Goal: Task Accomplishment & Management: Complete application form

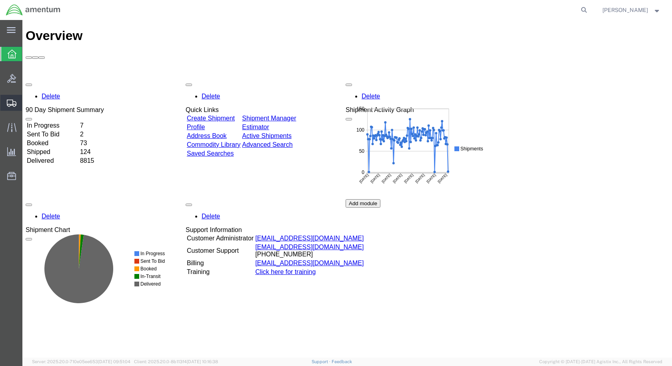
click at [10, 102] on icon at bounding box center [12, 103] width 10 height 7
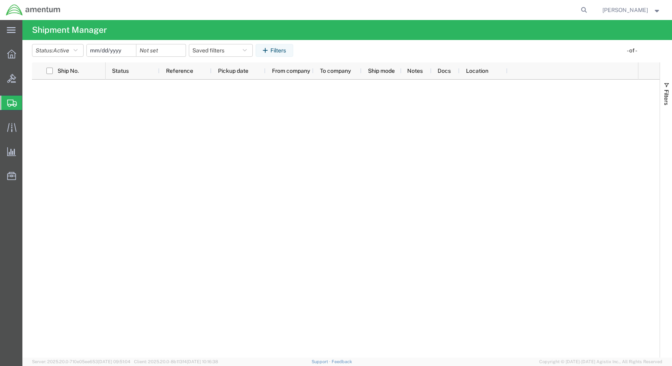
click at [0, 0] on span "Create Shipment" at bounding box center [0, 0] width 0 height 0
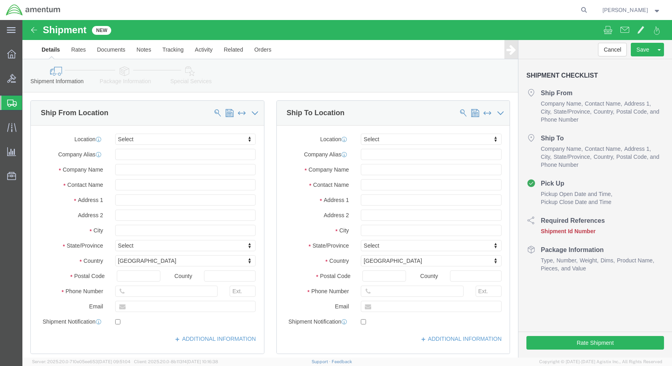
select select
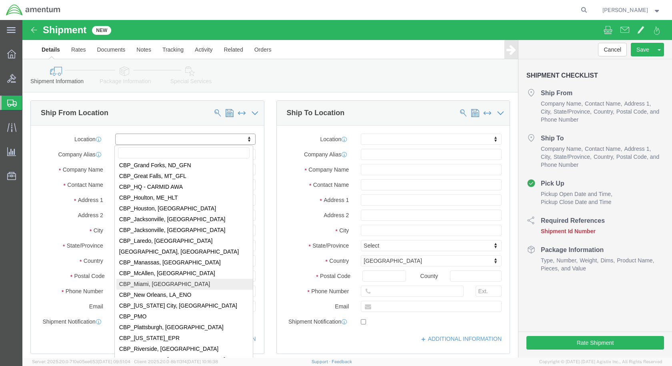
scroll to position [1640, 0]
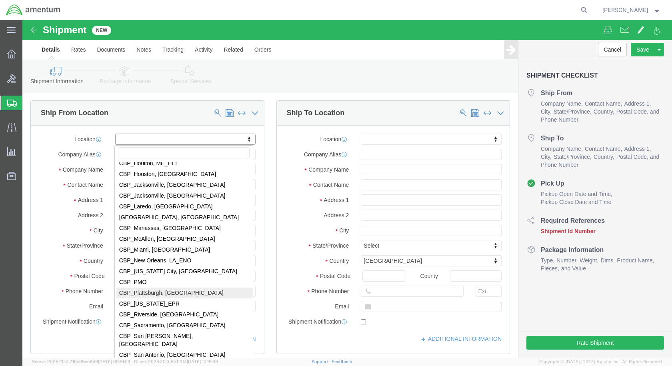
select select "49927"
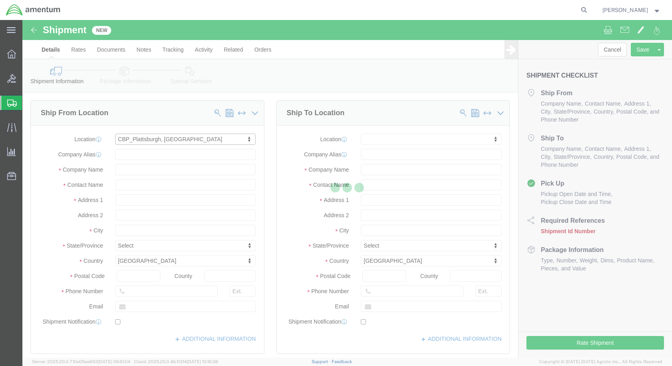
select select "NY"
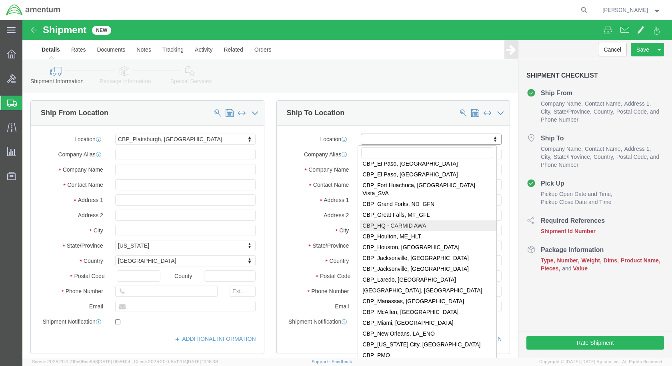
scroll to position [1600, 0]
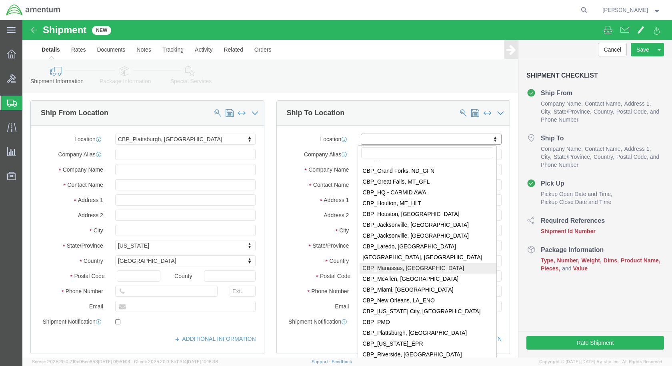
select select "49925"
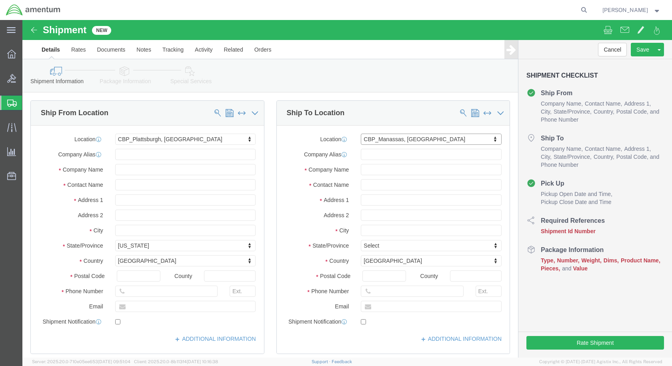
select select "VA"
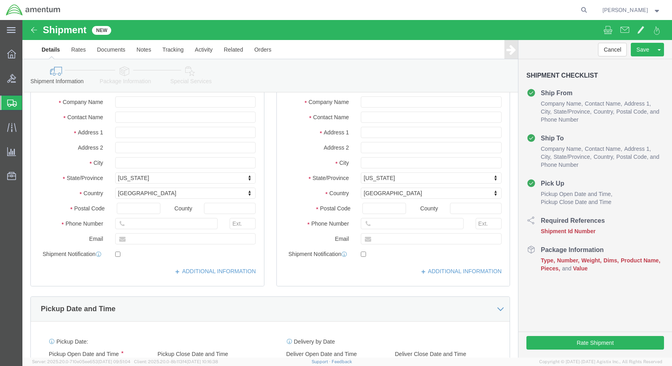
scroll to position [200, 0]
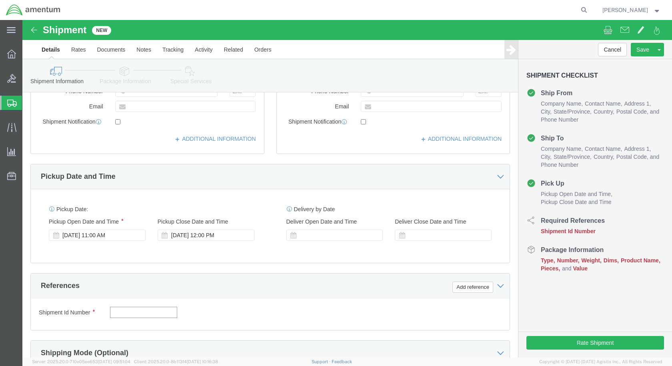
click input "text"
type input "TOOL LOAN"
click button "Add reference"
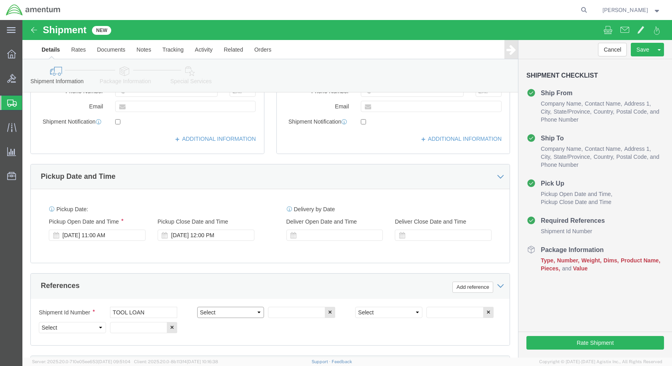
click select "Select Account Type Activity ID Airline Appointment Number ASN Batch Request # …"
select select "CUSTREF"
click select "Select Account Type Activity ID Airline Appointment Number ASN Batch Request # …"
click input "text"
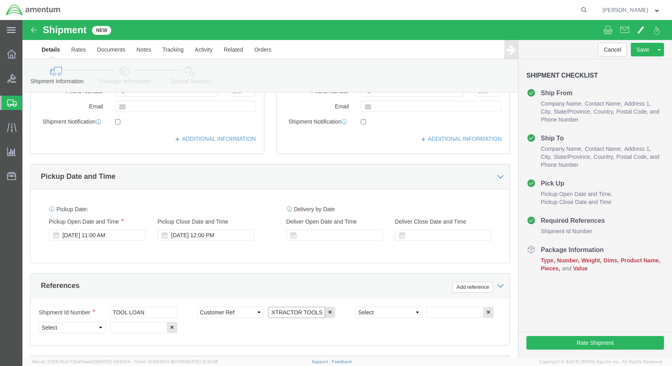
type input "EXTRACTOR TOOLS"
click select "Select Account Type Activity ID Airline Appointment Number ASN Batch Request # …"
select select "DEPT"
click select "Select Account Type Activity ID Airline Appointment Number ASN Batch Request # …"
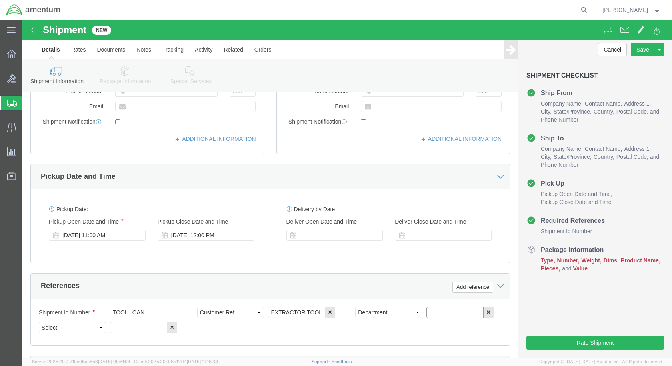
click input "text"
type input "CBP"
click select "Select Account Type Activity ID Airline Appointment Number ASN Batch Request # …"
select select "PROJNUM"
click select "Select Account Type Activity ID Airline Appointment Number ASN Batch Request # …"
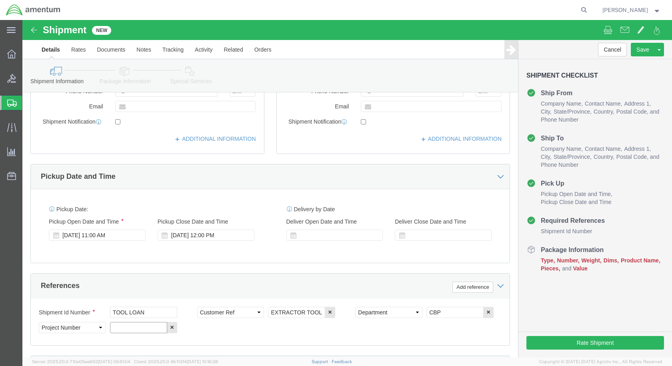
click input "text"
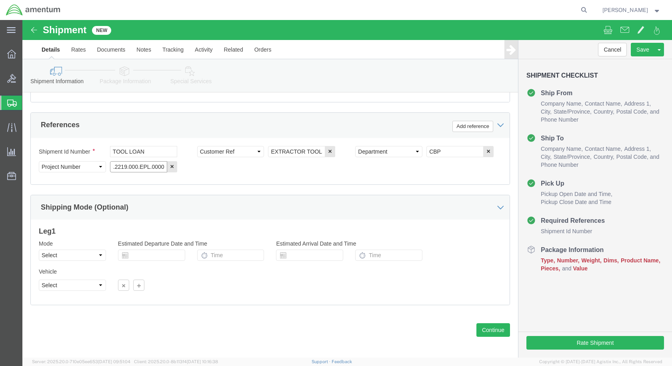
scroll to position [365, 0]
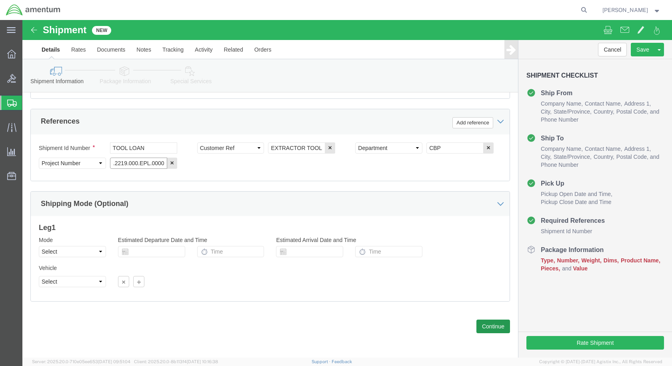
type input "6118.04.03.2219.000.EPL.0000"
click button "Continue"
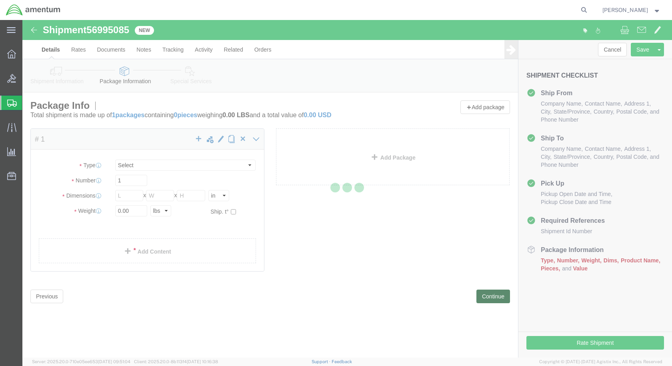
select select "CBOX"
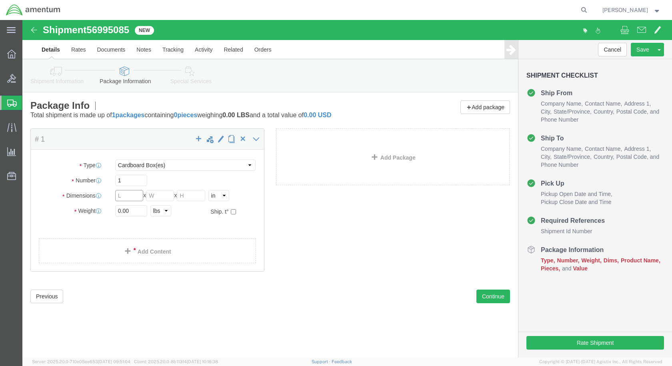
click input "text"
type input "12"
type input "4"
drag, startPoint x: 98, startPoint y: 189, endPoint x: 32, endPoint y: 183, distance: 66.3
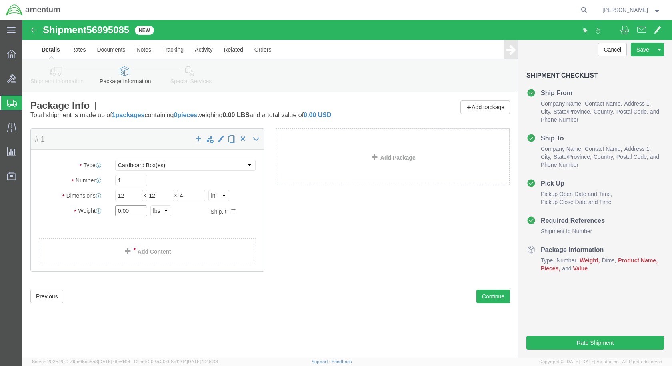
click div "Package Type Select BCK Boxes Bale(s) Basket(s) Bolt(s) Bottle(s) Buckets Bulk …"
type input "3"
click link "Add Content"
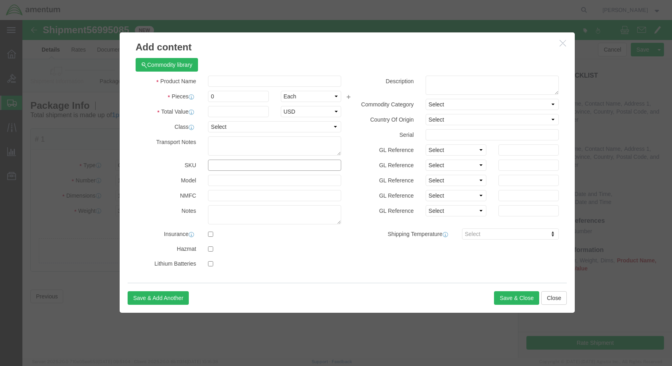
click input "text"
paste input "350A93-3201-00"
type input "350A93-3201-00"
click input "text"
type input "EXTRACTOR, BUSHING"
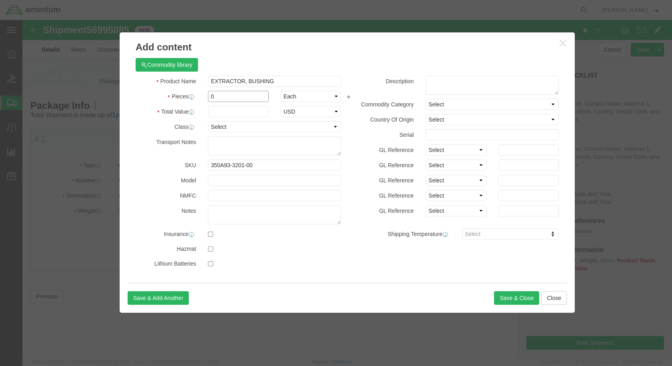
drag, startPoint x: 218, startPoint y: 75, endPoint x: 159, endPoint y: 74, distance: 58.4
click div "Pieces 0 Select Bag Barrels 100Board Feet Bottle Box Blister Pack Carats Can Ca…"
type input "1"
click input "text"
type input "350"
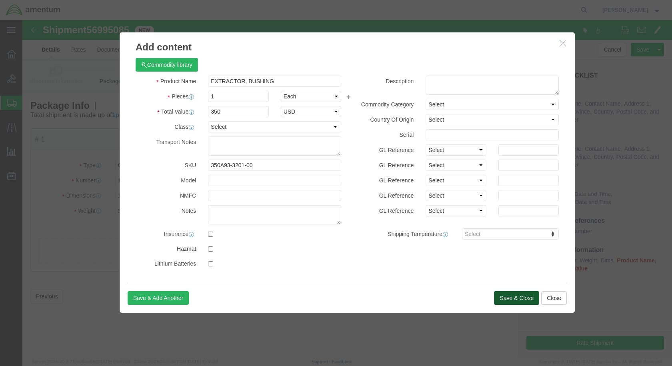
click button "Save & Close"
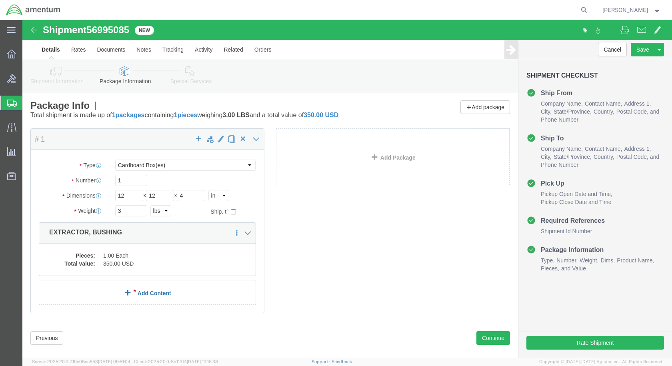
click link "Add Content"
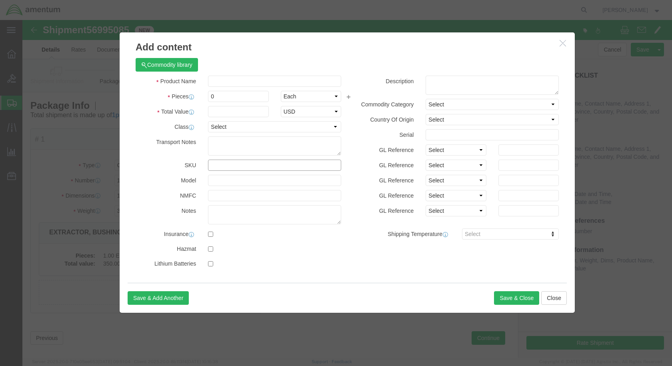
click input "text"
paste input "350A93-3307-00"
type input "350A93-3307-00"
click input "text"
type input "EXTRACTOR TOOL"
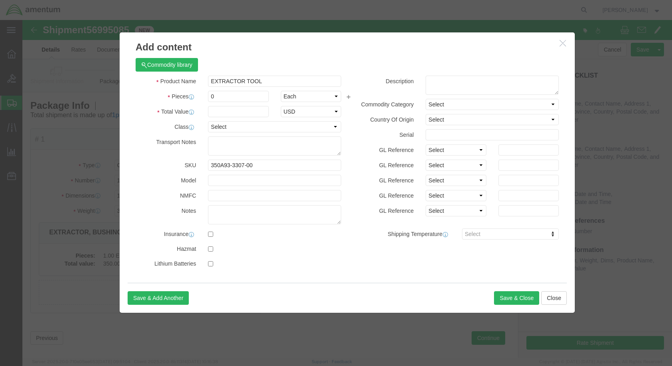
click h3 "Add content"
drag, startPoint x: 201, startPoint y: 79, endPoint x: 175, endPoint y: 79, distance: 26.0
click div "Pieces 0 Select Bag Barrels 100Board Feet Bottle Box Blister Pack Carats Can Ca…"
type input "1"
click input "text"
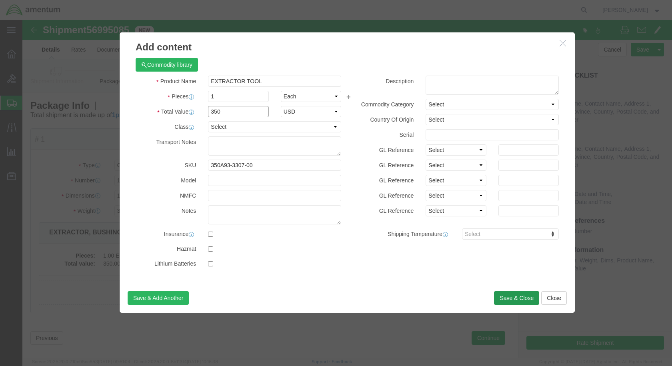
type input "350"
click button "Save & Close"
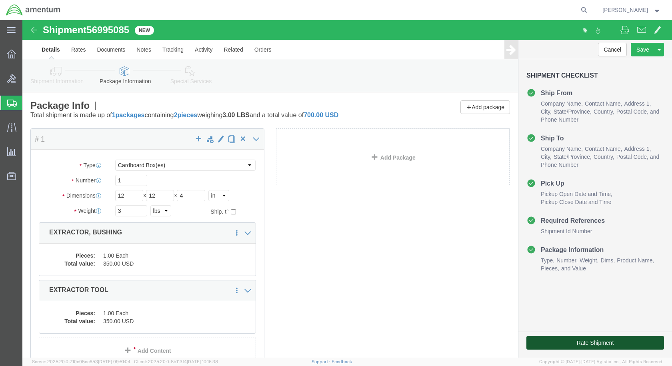
click button "Rate Shipment"
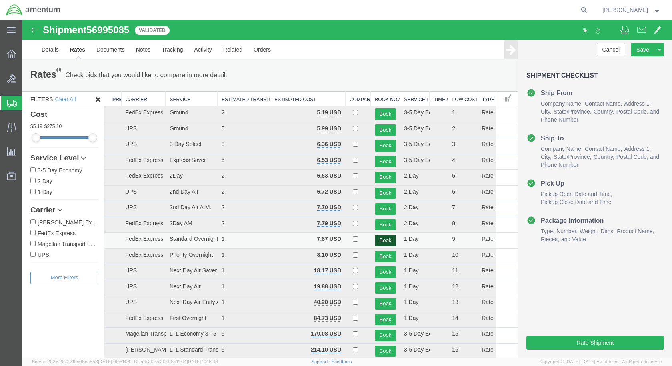
click at [380, 241] on button "Book" at bounding box center [385, 241] width 21 height 12
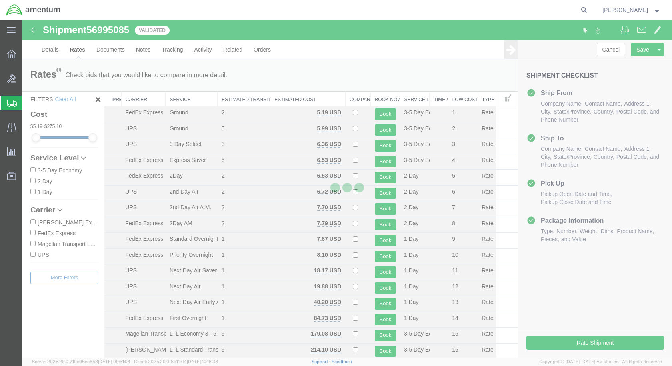
click at [327, 72] on div at bounding box center [347, 189] width 650 height 338
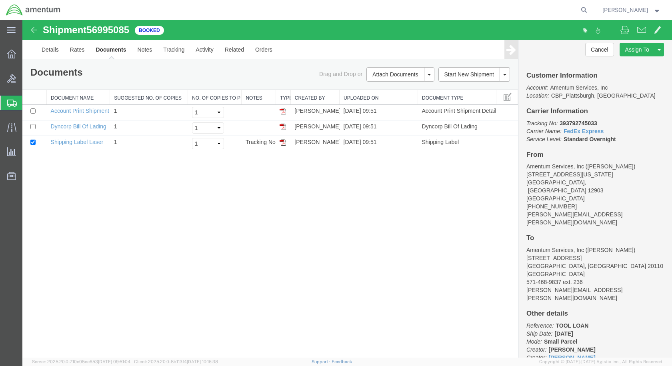
drag, startPoint x: 282, startPoint y: 142, endPoint x: 252, endPoint y: 210, distance: 74.0
click at [282, 142] on img at bounding box center [283, 142] width 6 height 6
